Goal: Information Seeking & Learning: Learn about a topic

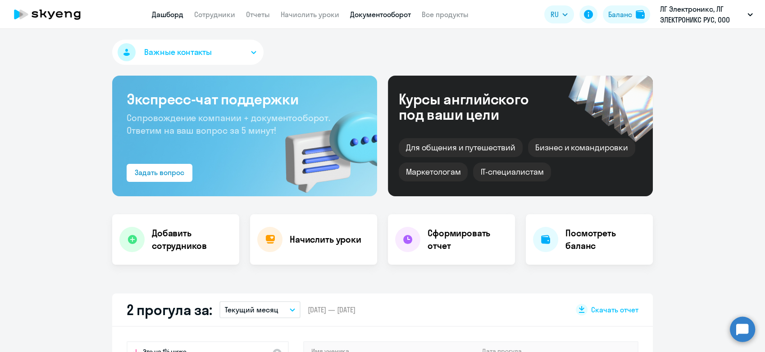
select select "30"
click at [394, 18] on link "Документооборот" at bounding box center [380, 14] width 61 height 9
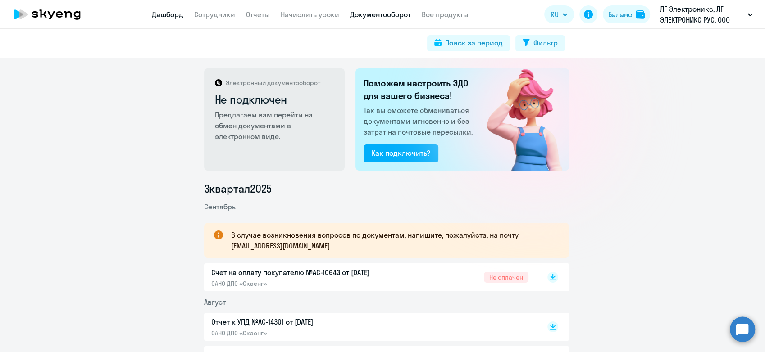
click at [172, 18] on link "Дашборд" at bounding box center [168, 14] width 32 height 9
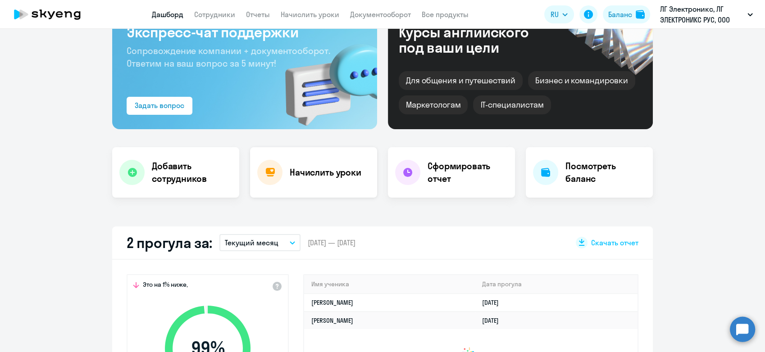
scroll to position [150, 0]
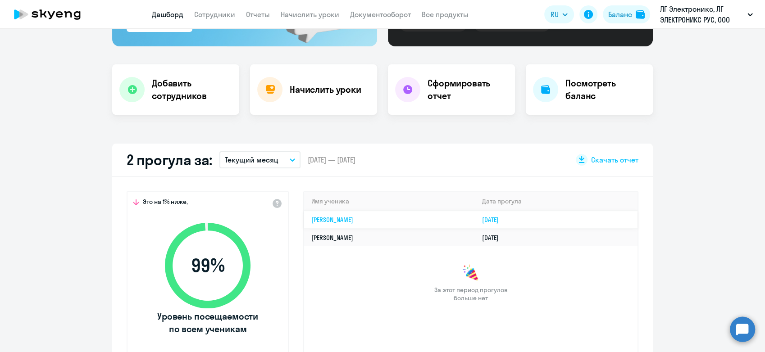
select select "30"
click at [350, 218] on link "[PERSON_NAME]" at bounding box center [332, 220] width 42 height 8
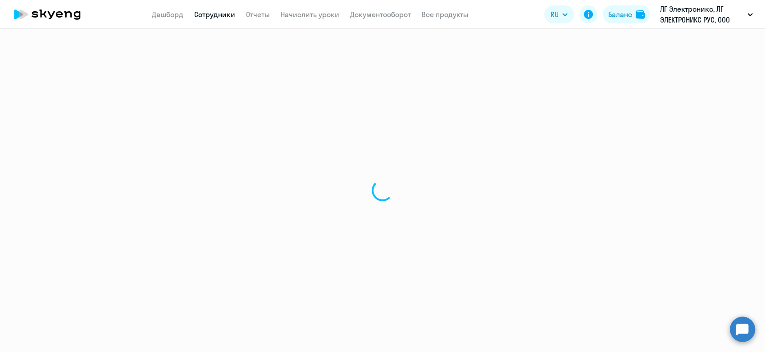
select select "english"
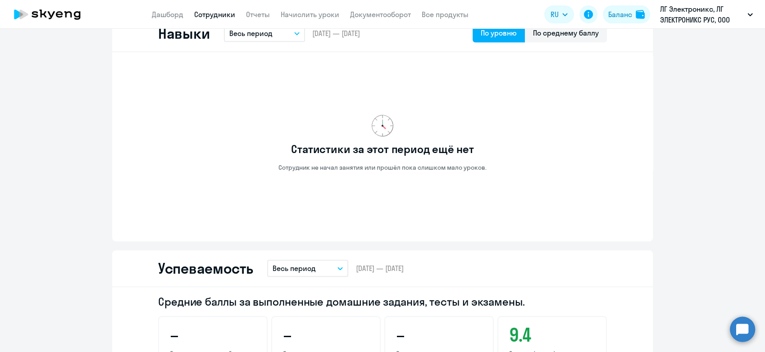
scroll to position [501, 0]
